Goal: Find specific page/section: Find specific page/section

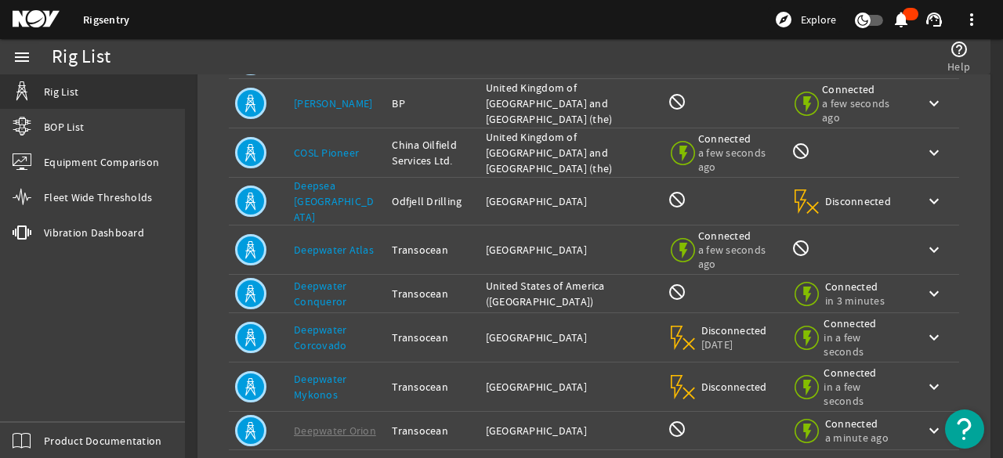
scroll to position [392, 0]
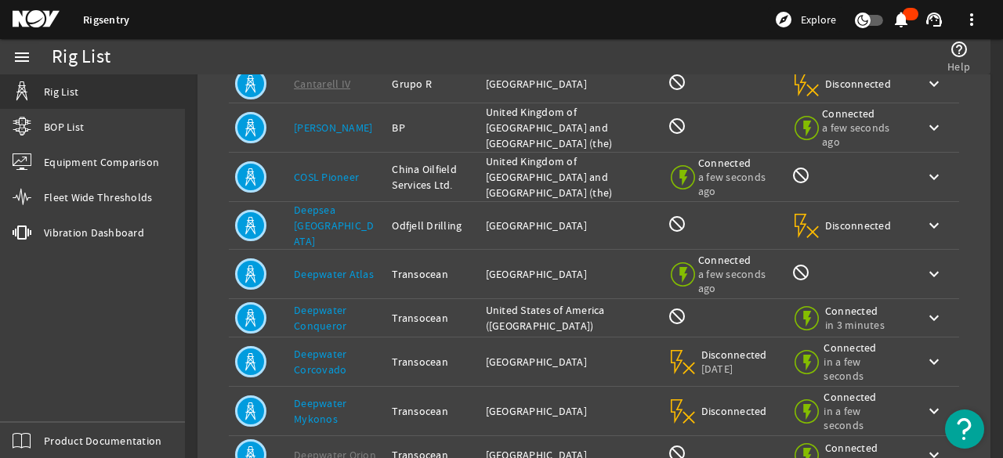
click at [325, 400] on link "Deepwater Mykonos" at bounding box center [320, 412] width 53 height 30
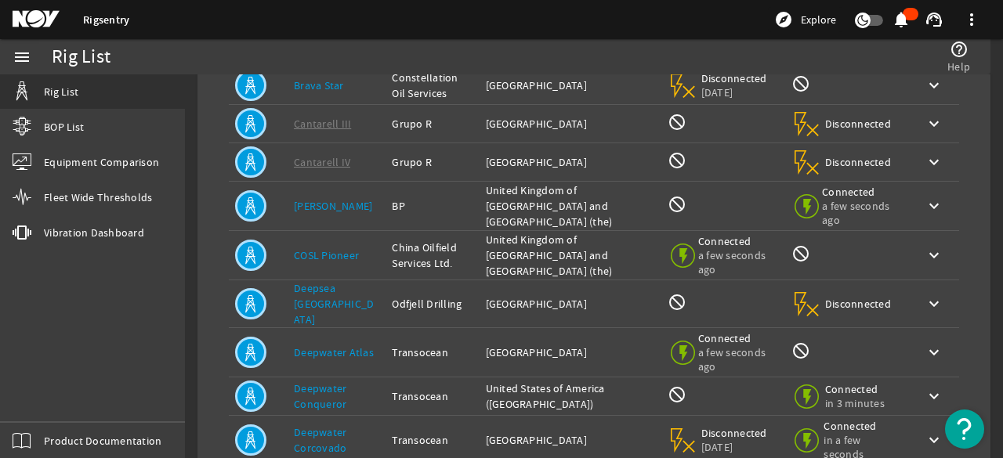
scroll to position [0, 0]
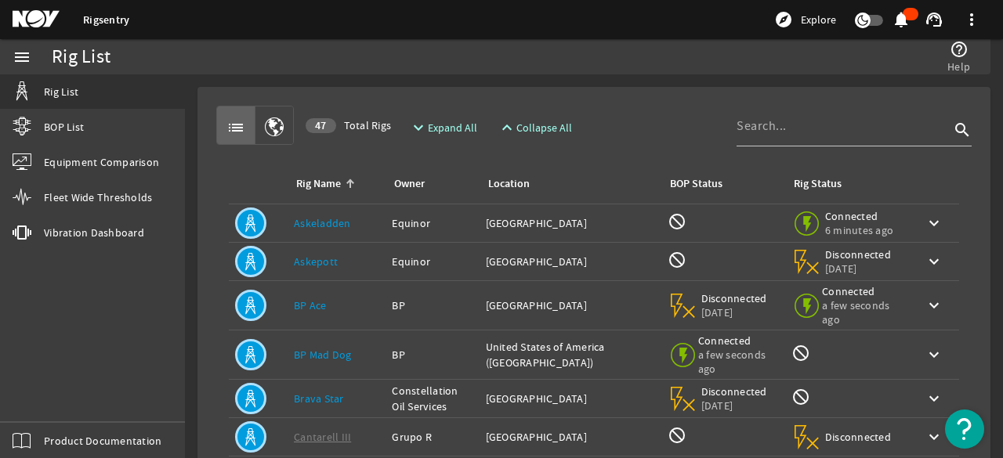
click at [268, 124] on mat-icon "button" at bounding box center [274, 127] width 19 height 19
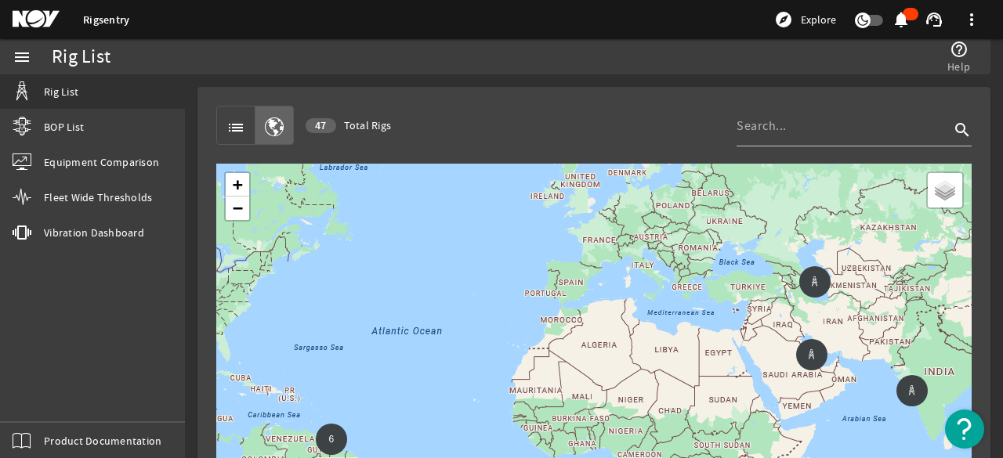
scroll to position [89, 0]
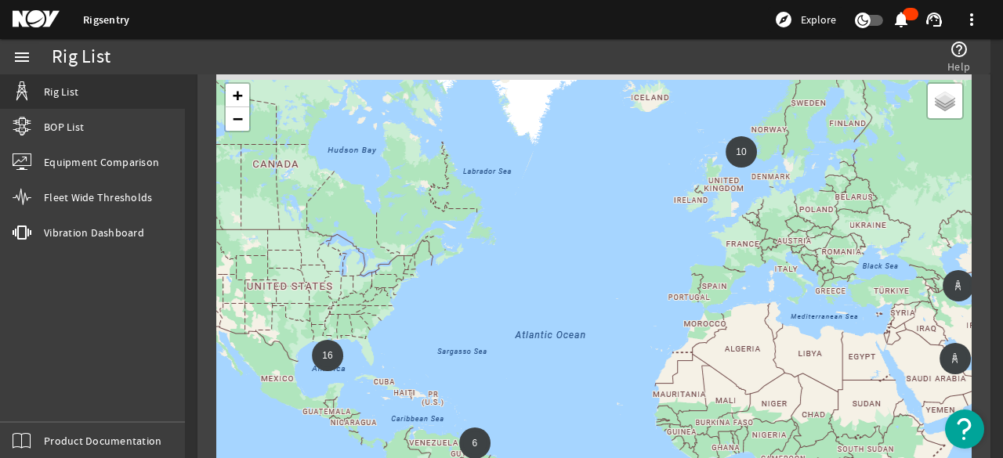
drag, startPoint x: 623, startPoint y: 276, endPoint x: 781, endPoint y: 385, distance: 191.5
click at [779, 385] on div "6 16 5 10 + − Map Satellite" at bounding box center [593, 387] width 755 height 627
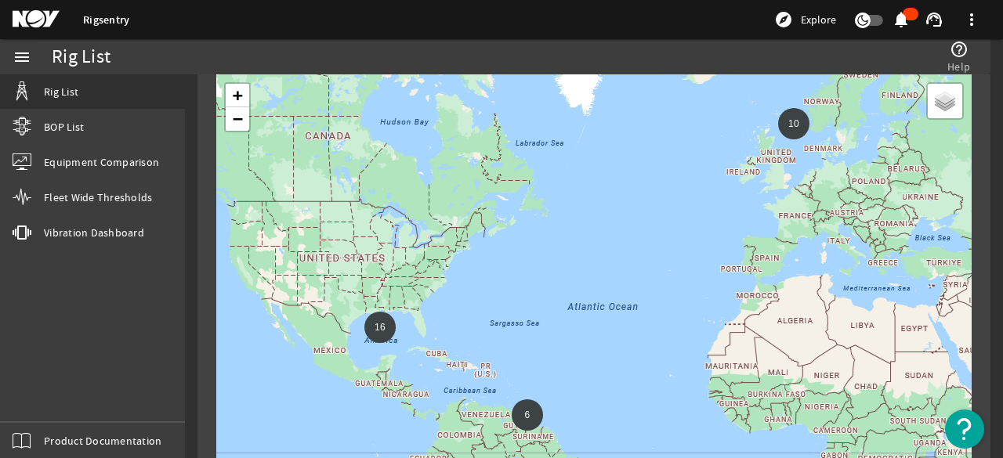
drag, startPoint x: 608, startPoint y: 333, endPoint x: 621, endPoint y: 313, distance: 24.3
click at [621, 313] on div "6 16 5 10 + − Map Satellite" at bounding box center [593, 387] width 755 height 627
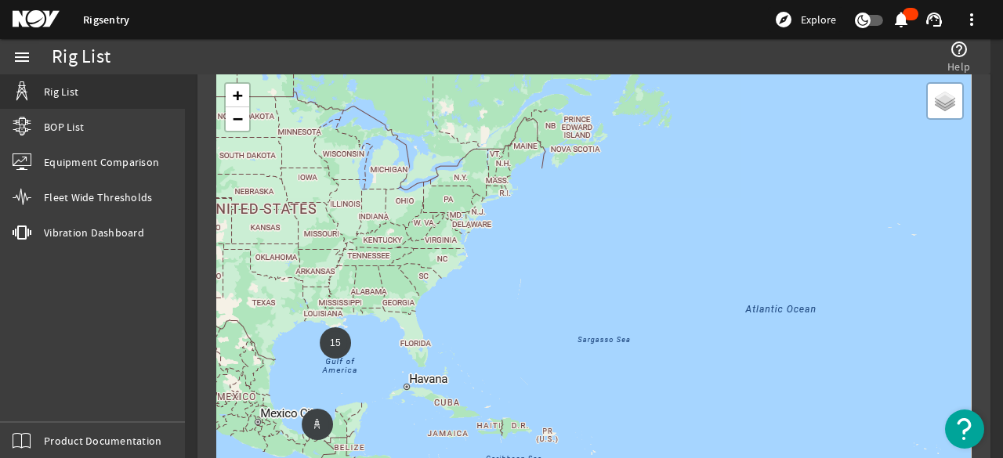
drag, startPoint x: 435, startPoint y: 333, endPoint x: 490, endPoint y: 311, distance: 59.1
click at [485, 311] on div "6 15 5 2 7 + − Map Satellite" at bounding box center [593, 387] width 755 height 627
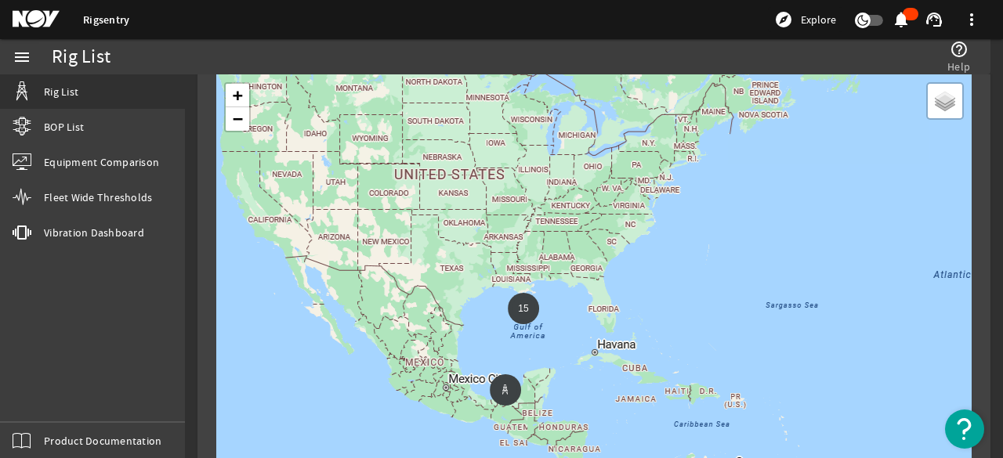
drag, startPoint x: 473, startPoint y: 220, endPoint x: 635, endPoint y: 197, distance: 163.1
click at [635, 197] on div "6 15 5 2 7 + − Map Satellite" at bounding box center [593, 387] width 755 height 627
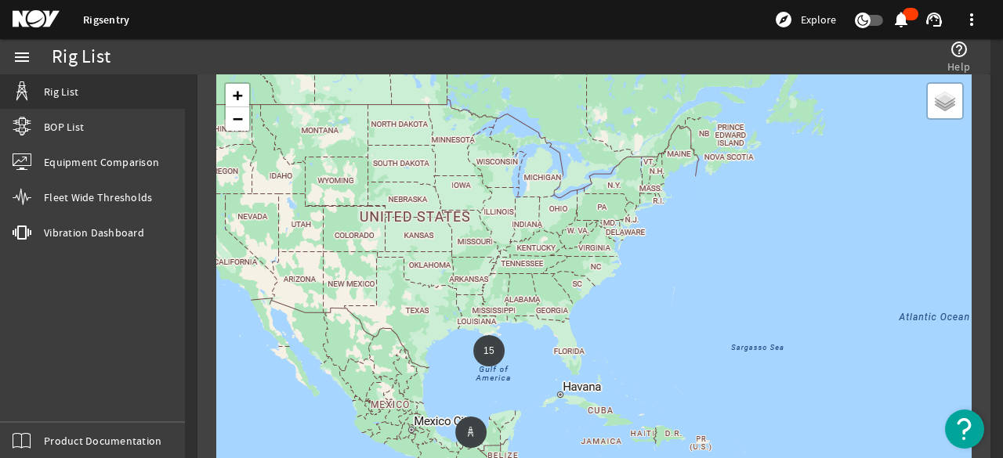
drag, startPoint x: 682, startPoint y: 231, endPoint x: 647, endPoint y: 273, distance: 54.6
click at [647, 273] on div "6 15 5 2 7 + − Map Satellite" at bounding box center [593, 387] width 755 height 627
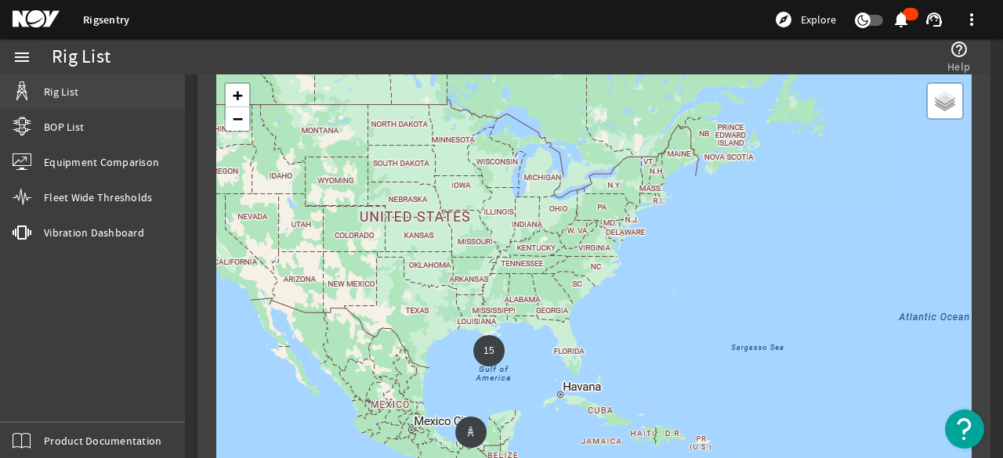
click at [53, 95] on span "Rig List" at bounding box center [61, 92] width 34 height 16
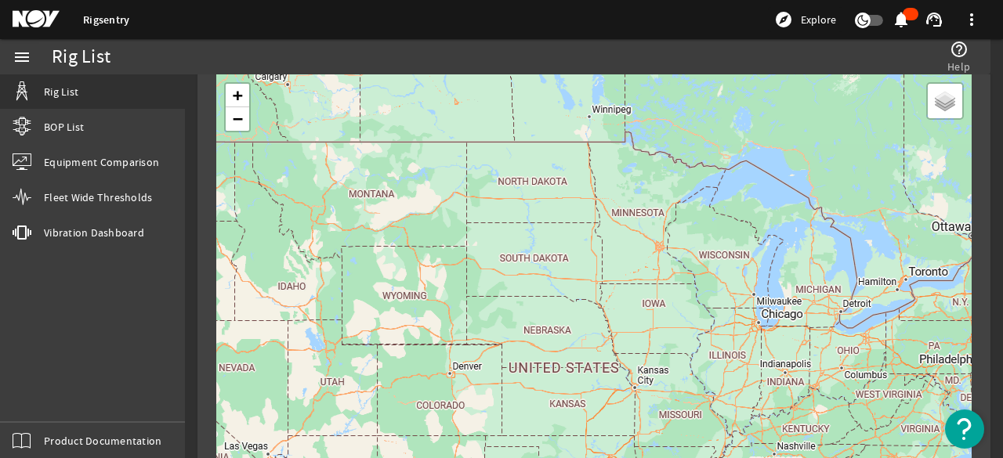
scroll to position [0, 0]
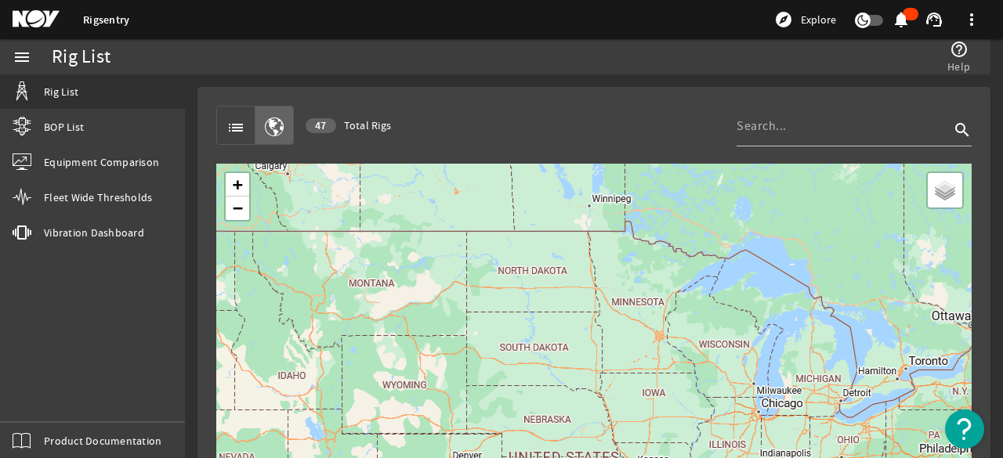
click at [189, 120] on rigsentry-mat-card "list 47 Total Rigs search 5 13 + − Map Satellite" at bounding box center [594, 448] width 818 height 748
click at [241, 123] on mat-icon "list" at bounding box center [235, 127] width 19 height 19
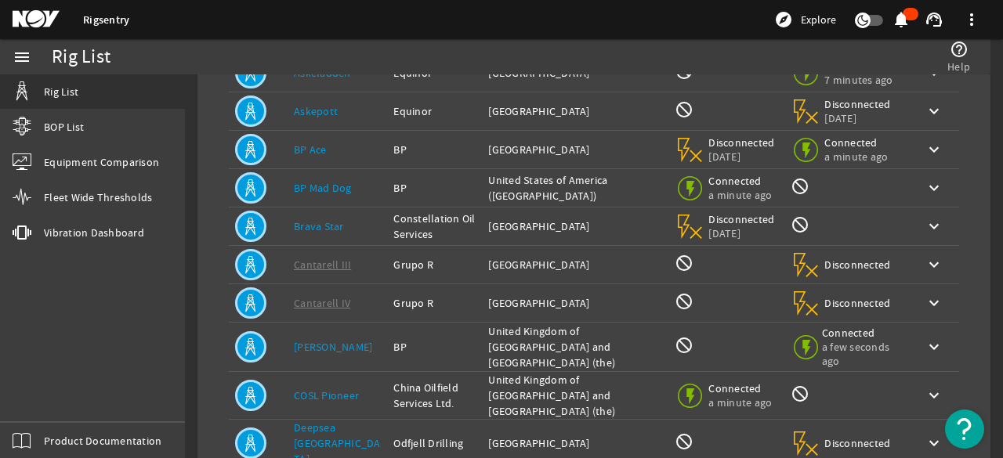
scroll to position [461, 0]
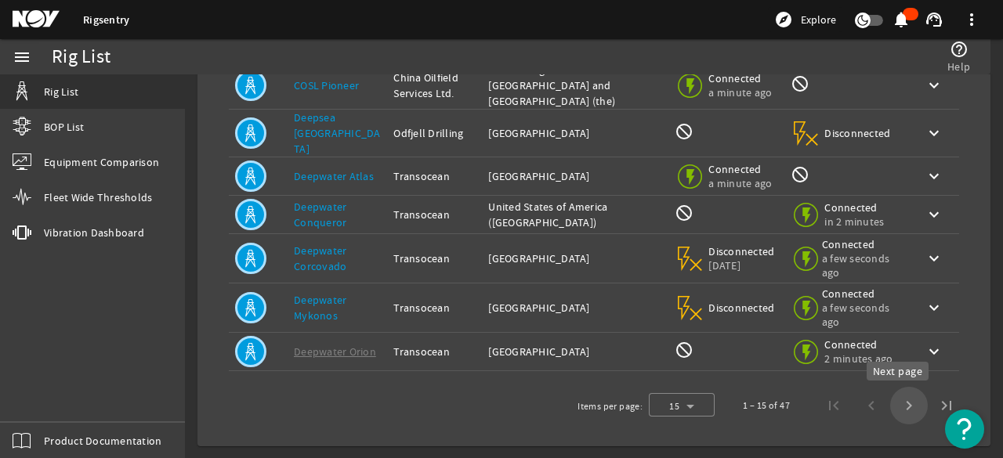
click at [897, 404] on span "Next page" at bounding box center [909, 406] width 38 height 38
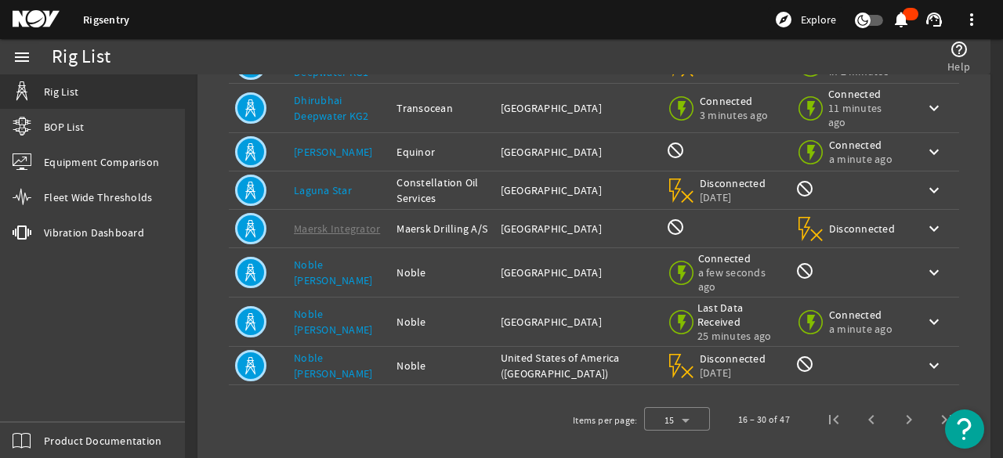
click at [348, 255] on td "Rig Name: [PERSON_NAME] [PERSON_NAME]" at bounding box center [339, 272] width 103 height 49
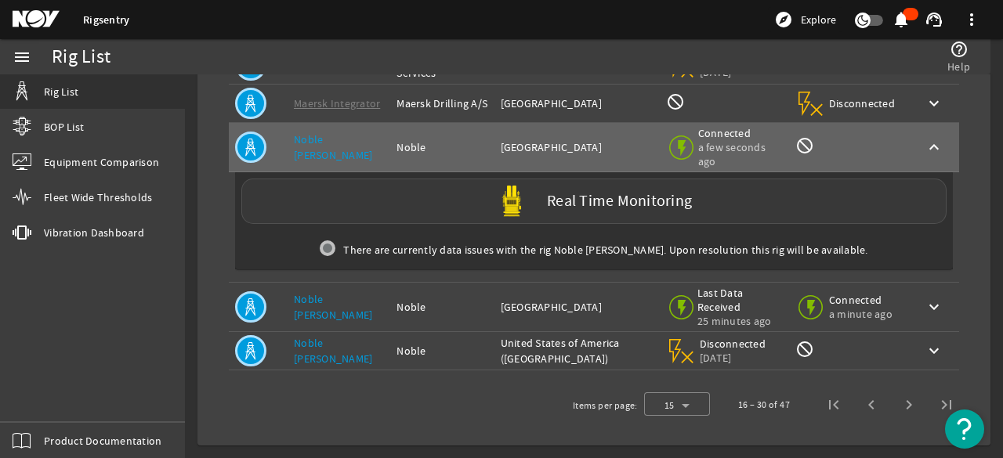
scroll to position [592, 0]
click at [525, 179] on div "Real Time Monitoring" at bounding box center [593, 201] width 705 height 45
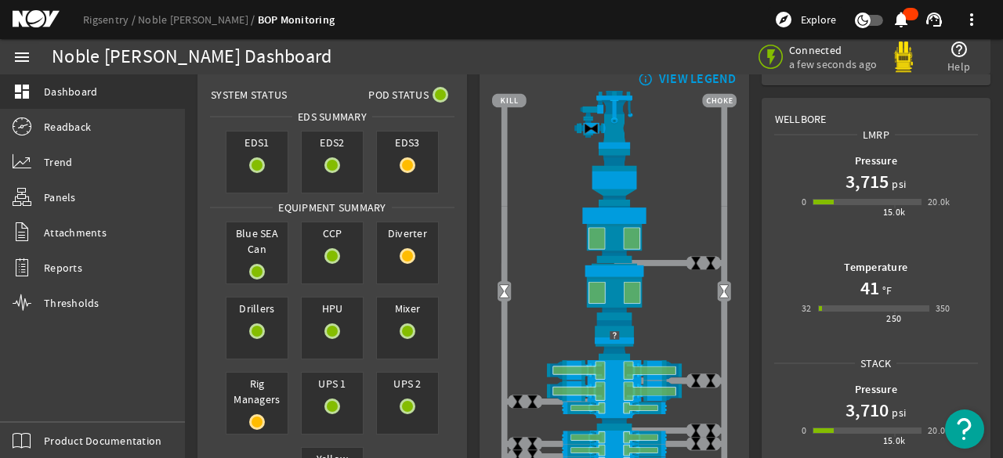
scroll to position [78, 0]
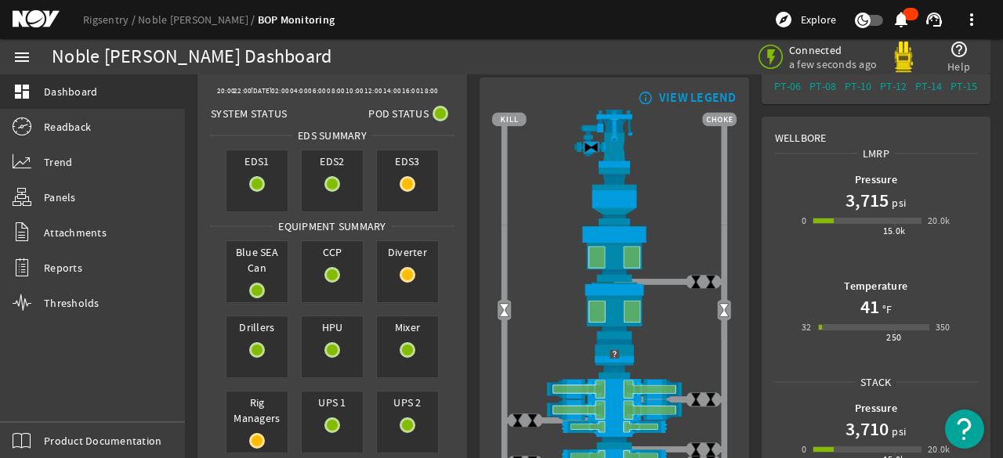
click at [661, 95] on div "VIEW LEGEND" at bounding box center [698, 98] width 78 height 16
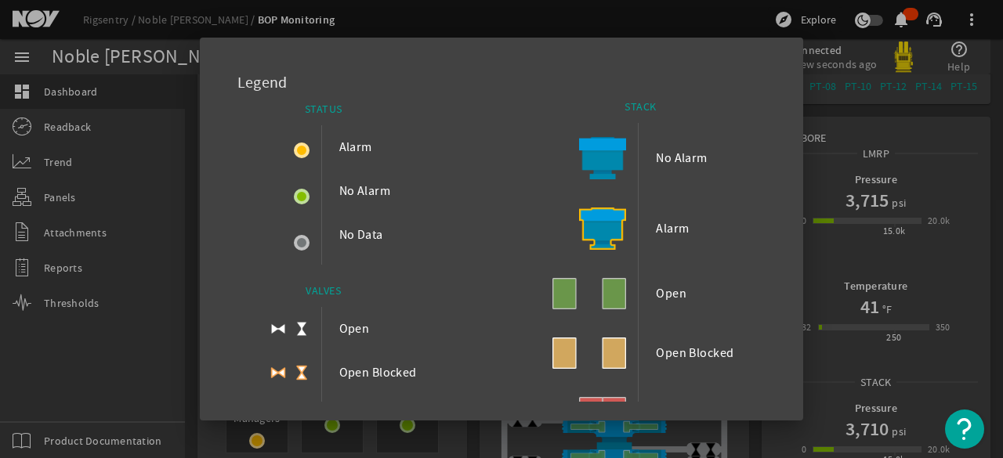
scroll to position [0, 0]
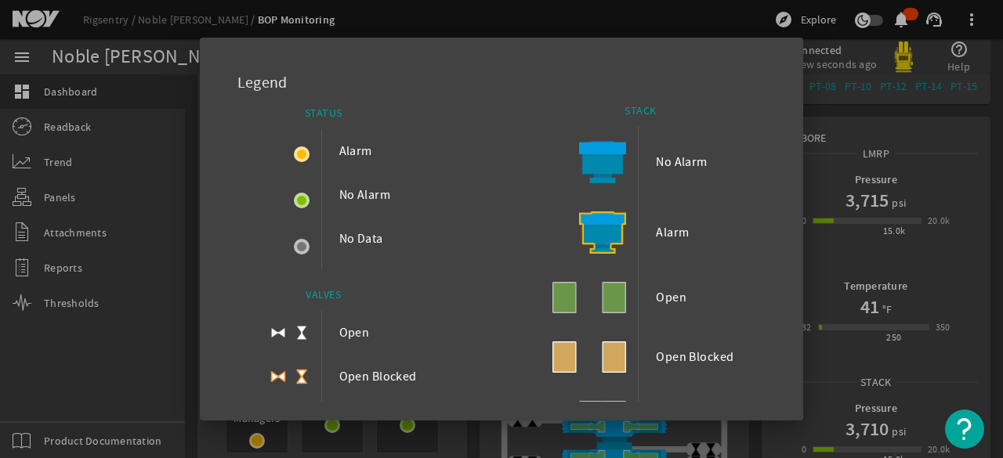
click at [541, 23] on div at bounding box center [501, 229] width 1003 height 458
